Goal: Information Seeking & Learning: Learn about a topic

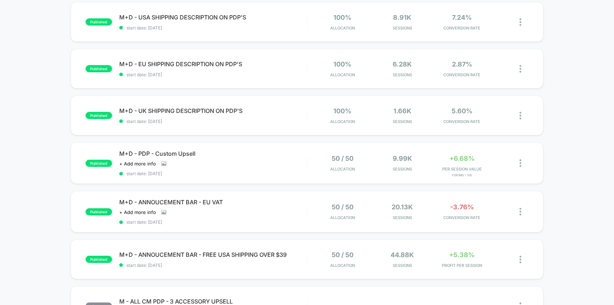
scroll to position [177, 0]
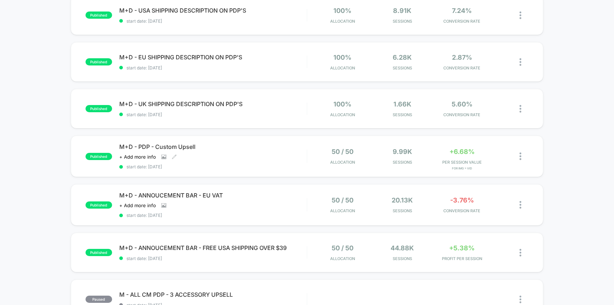
click at [290, 149] on span "M+D - PDP - Custom Upsell" at bounding box center [213, 146] width 188 height 7
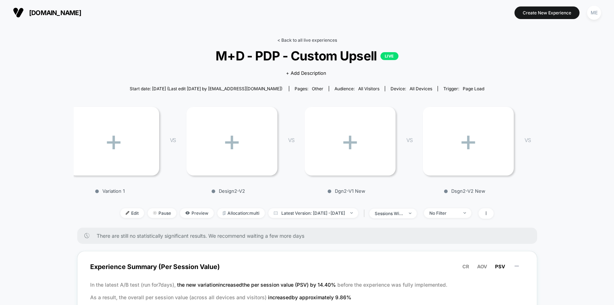
click at [288, 40] on link "< Back to all live experiences" at bounding box center [308, 39] width 60 height 5
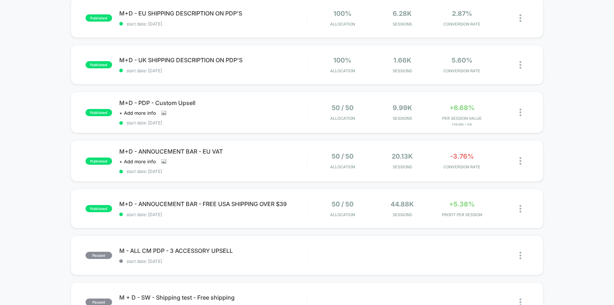
scroll to position [281, 0]
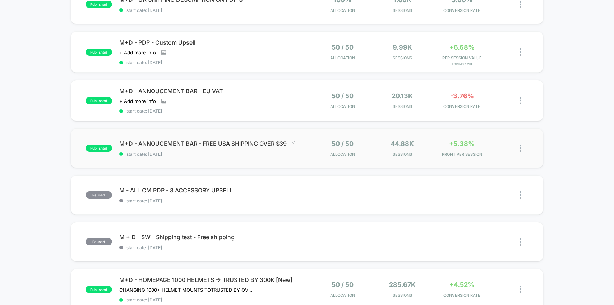
click at [298, 151] on span "start date: [DATE]" at bounding box center [213, 153] width 188 height 5
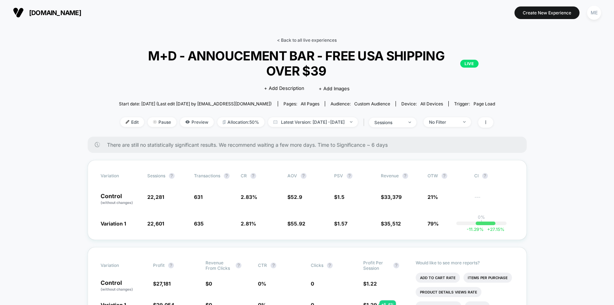
click at [303, 39] on link "< Back to all live experiences" at bounding box center [307, 39] width 60 height 5
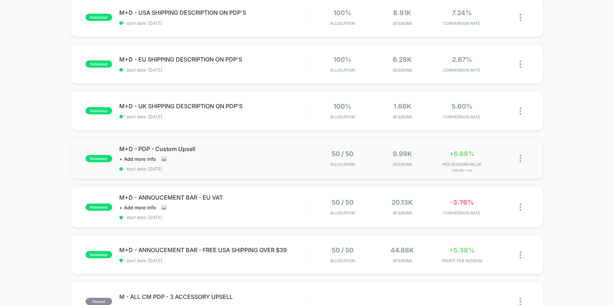
scroll to position [177, 0]
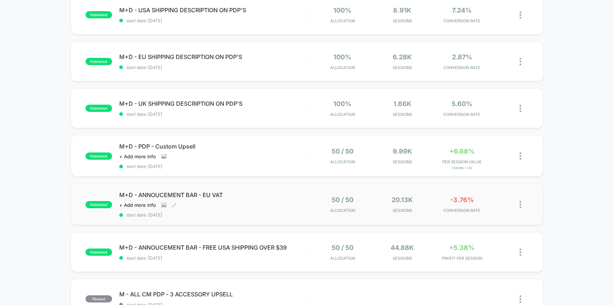
click at [275, 204] on div "M+D - ANNOUCEMENT BAR - EU VAT Click to view images Click to edit experience de…" at bounding box center [213, 204] width 188 height 26
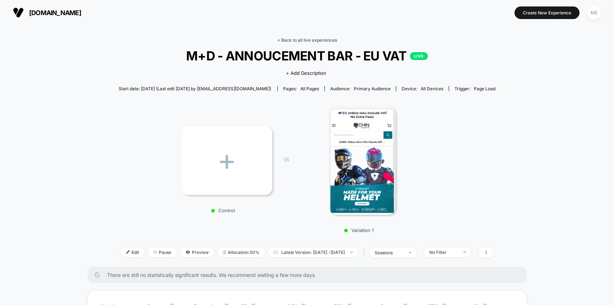
click at [295, 40] on link "< Back to all live experiences" at bounding box center [308, 39] width 60 height 5
